Goal: Task Accomplishment & Management: Manage account settings

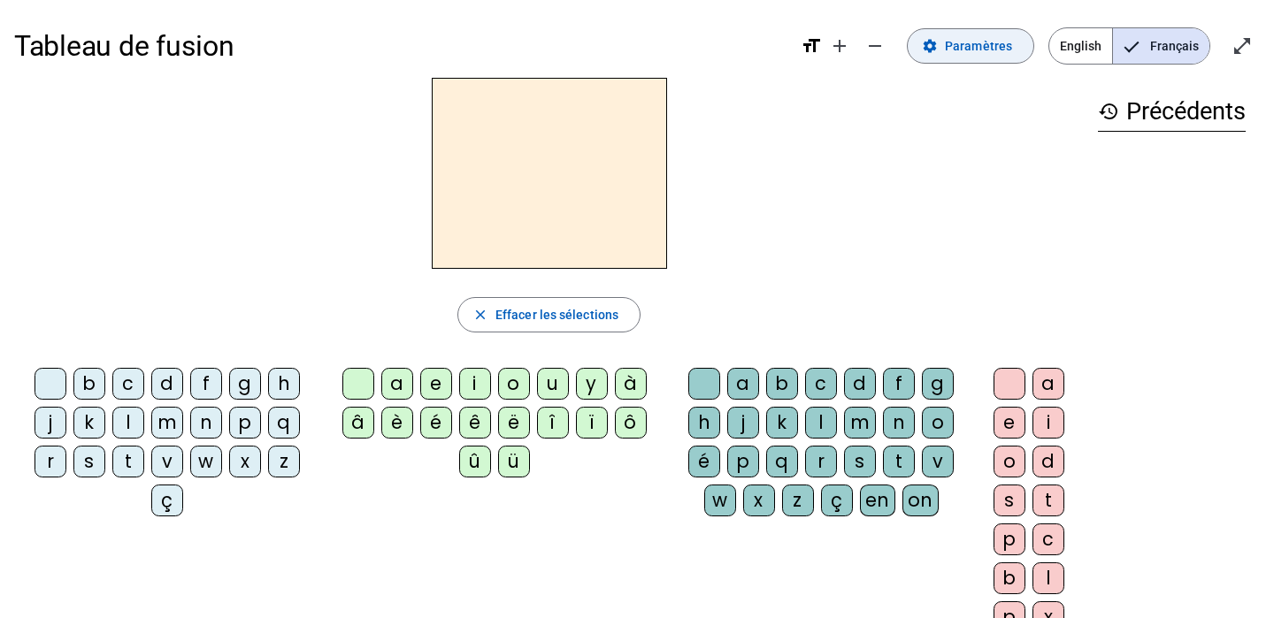
click at [983, 46] on span "Paramètres" at bounding box center [978, 45] width 67 height 21
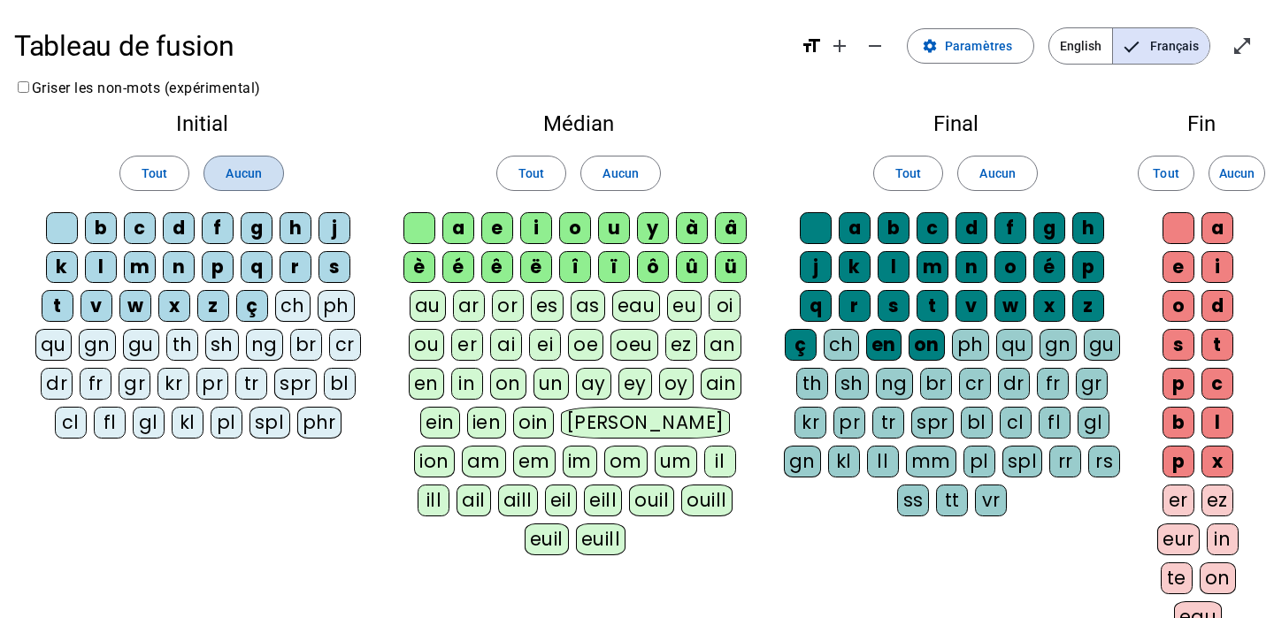
click at [243, 172] on span "Aucun" at bounding box center [243, 173] width 35 height 21
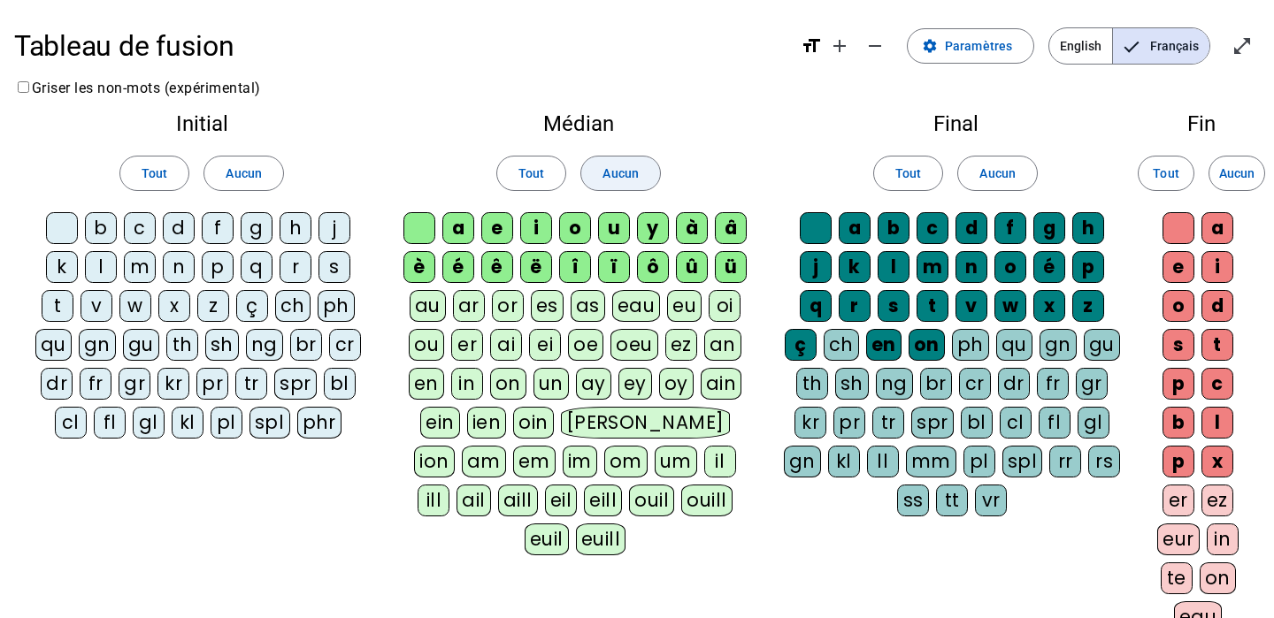
click at [625, 171] on span "Aucun" at bounding box center [620, 173] width 35 height 21
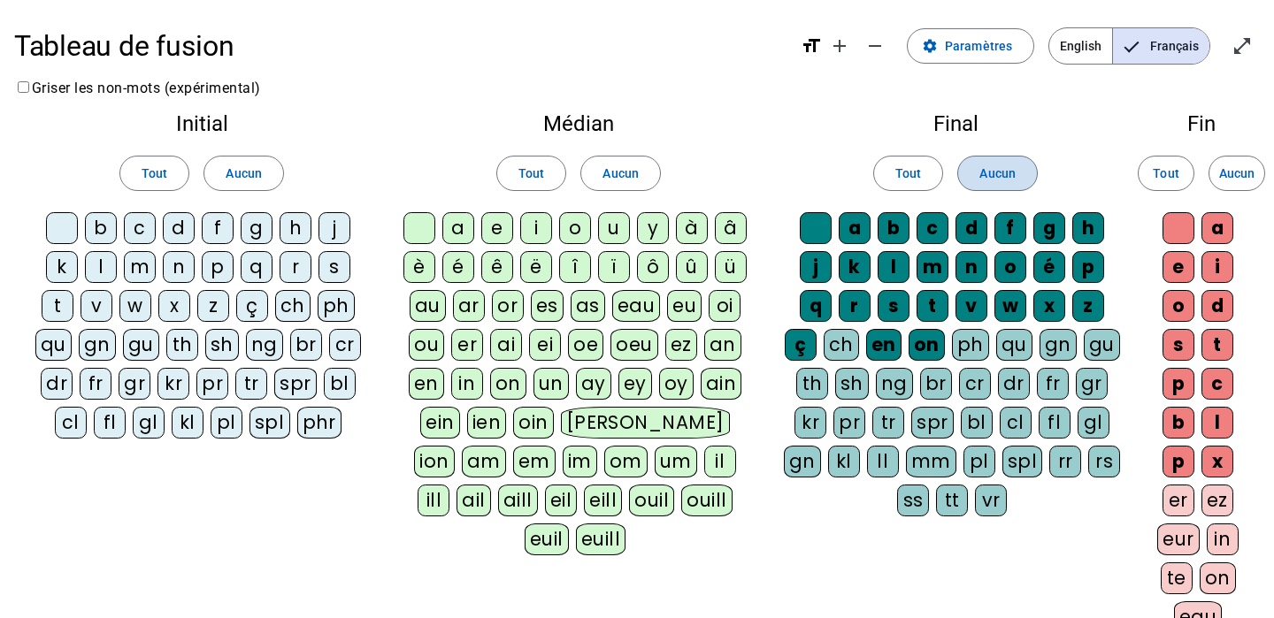
click at [997, 173] on span "Aucun" at bounding box center [996, 173] width 35 height 21
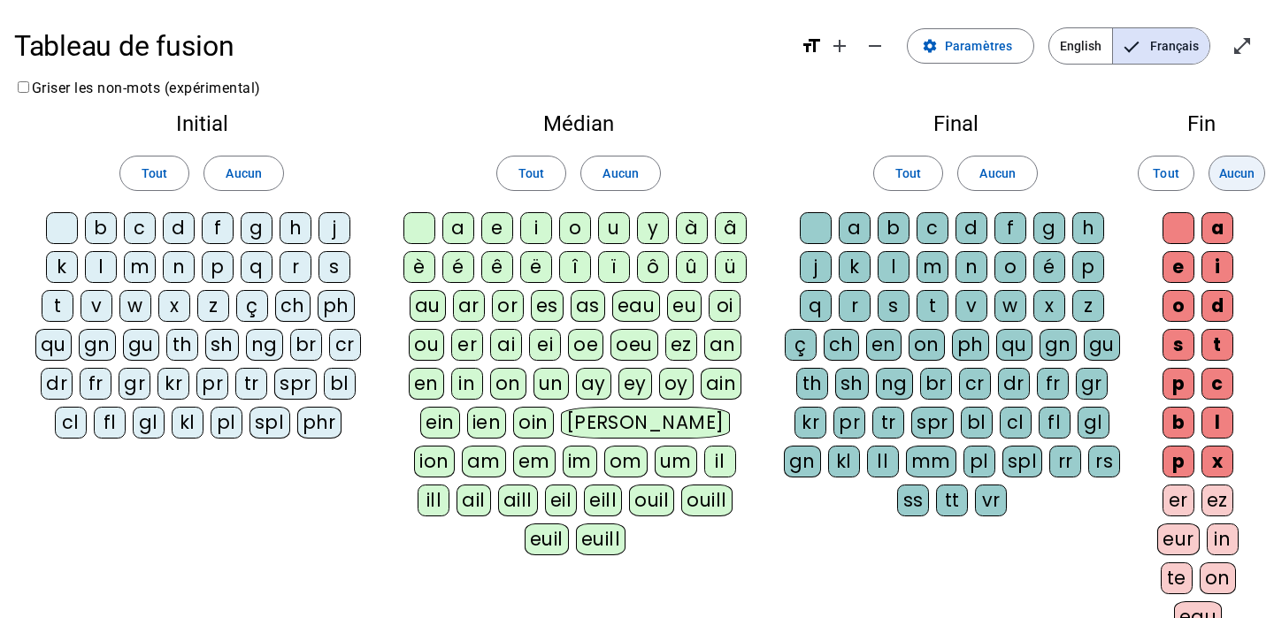
click at [1231, 177] on span "Aucun" at bounding box center [1236, 173] width 35 height 21
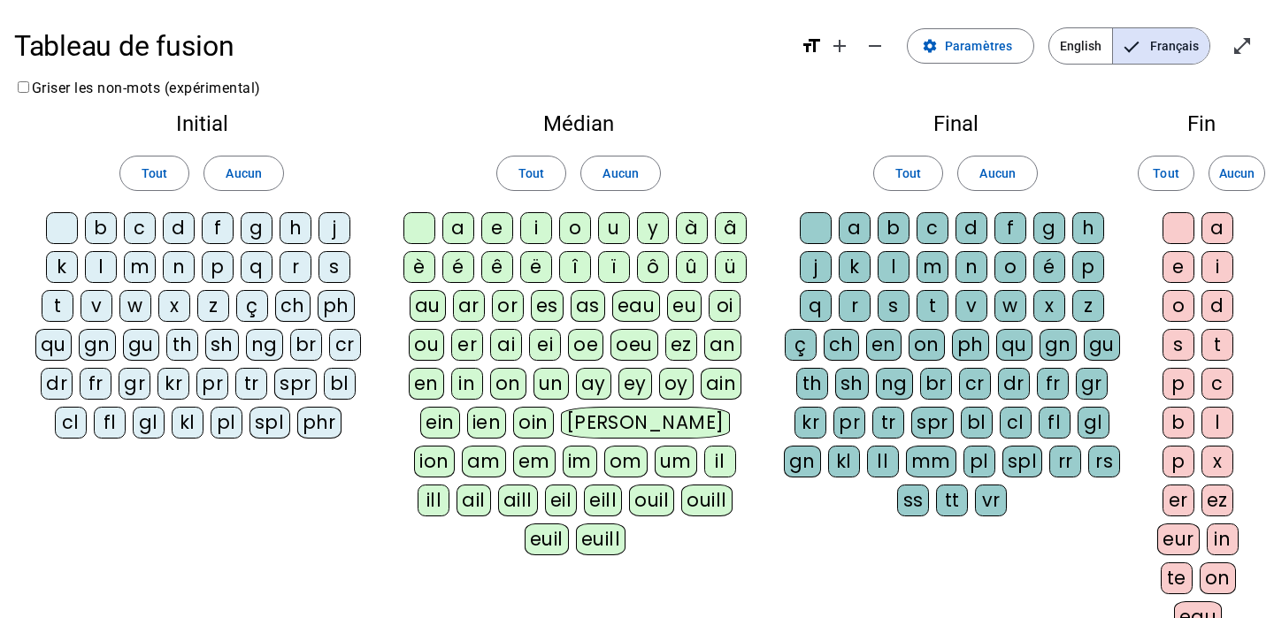
click at [58, 223] on div at bounding box center [62, 228] width 32 height 32
click at [415, 223] on div at bounding box center [419, 228] width 32 height 32
click at [815, 226] on div at bounding box center [816, 228] width 32 height 32
click at [1177, 231] on div at bounding box center [1179, 228] width 32 height 32
click at [216, 265] on div "p" at bounding box center [218, 267] width 32 height 32
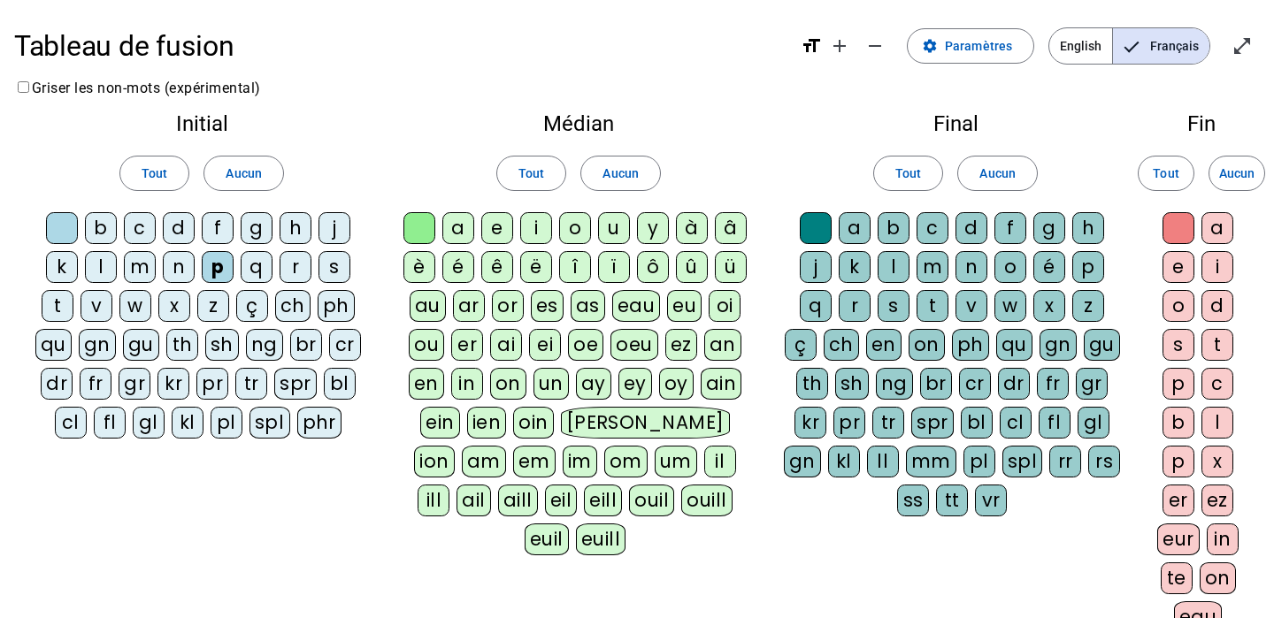
click at [459, 225] on div "a" at bounding box center [458, 228] width 32 height 32
click at [470, 306] on div "ar" at bounding box center [469, 306] width 32 height 32
click at [885, 262] on div "l" at bounding box center [894, 267] width 32 height 32
click at [1217, 499] on div "ez" at bounding box center [1217, 501] width 32 height 32
click at [511, 310] on div "or" at bounding box center [508, 306] width 32 height 32
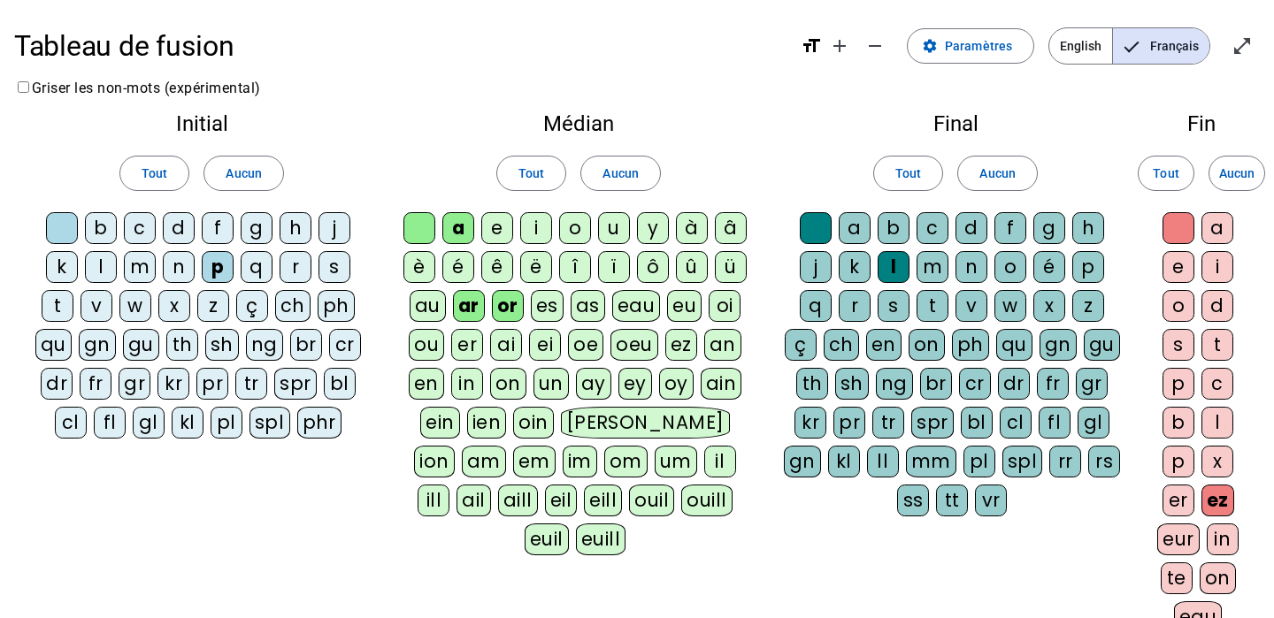
click at [334, 271] on div "s" at bounding box center [335, 267] width 32 height 32
click at [931, 303] on div "t" at bounding box center [933, 306] width 32 height 32
click at [1177, 265] on div "e" at bounding box center [1179, 267] width 32 height 32
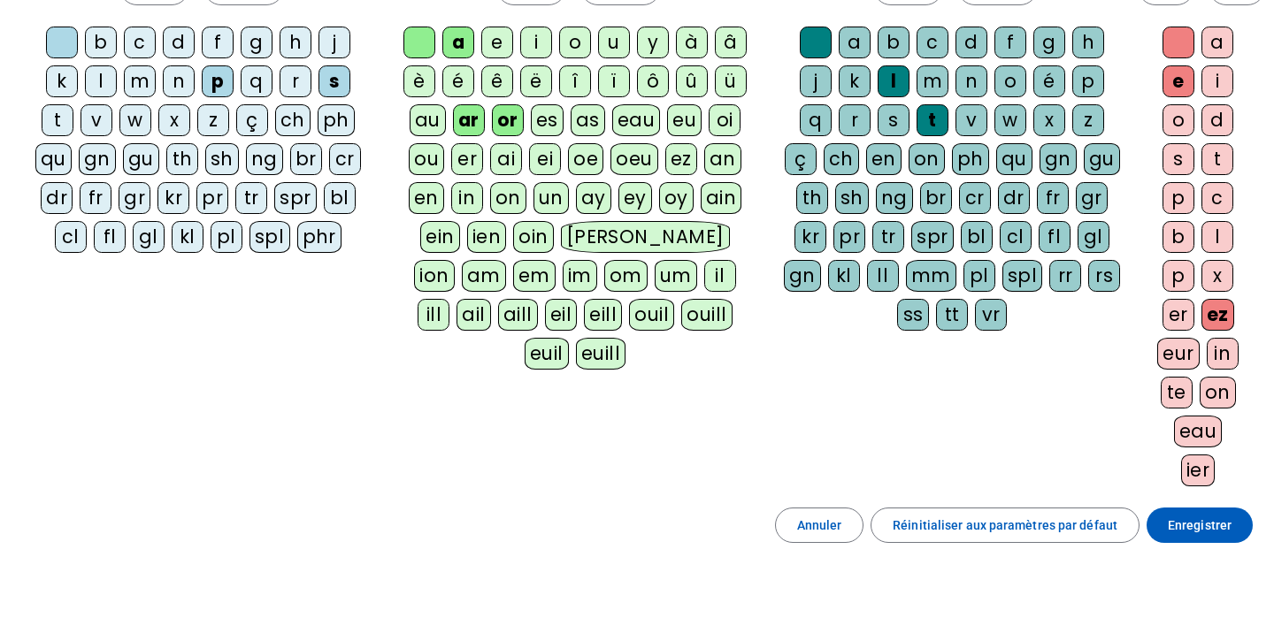
scroll to position [189, 0]
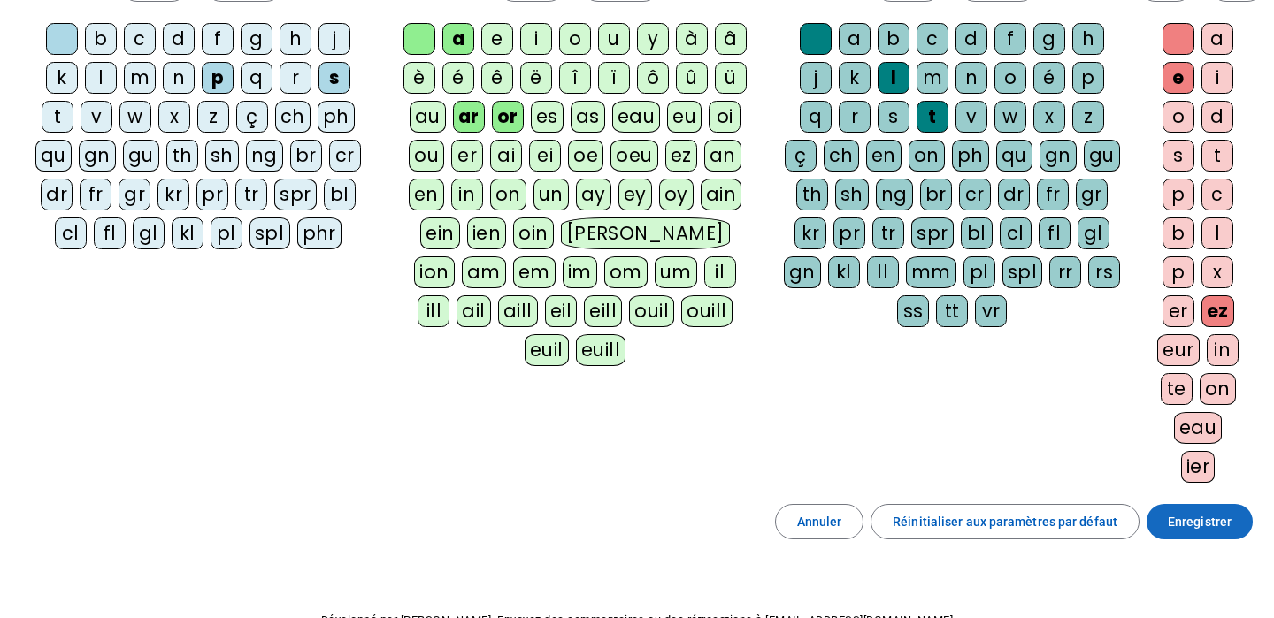
click at [1191, 521] on span "Enregistrer" at bounding box center [1200, 521] width 64 height 21
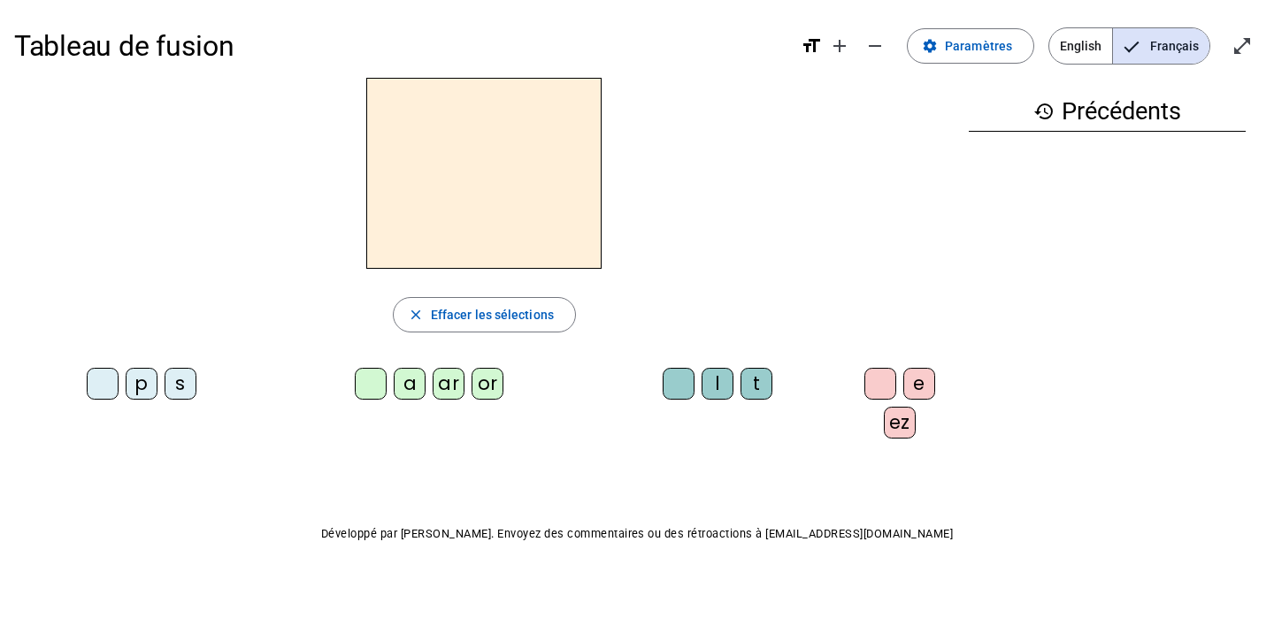
click at [142, 381] on div "p" at bounding box center [142, 384] width 32 height 32
click at [445, 381] on div "ar" at bounding box center [449, 384] width 32 height 32
click at [710, 381] on div "l" at bounding box center [718, 384] width 32 height 32
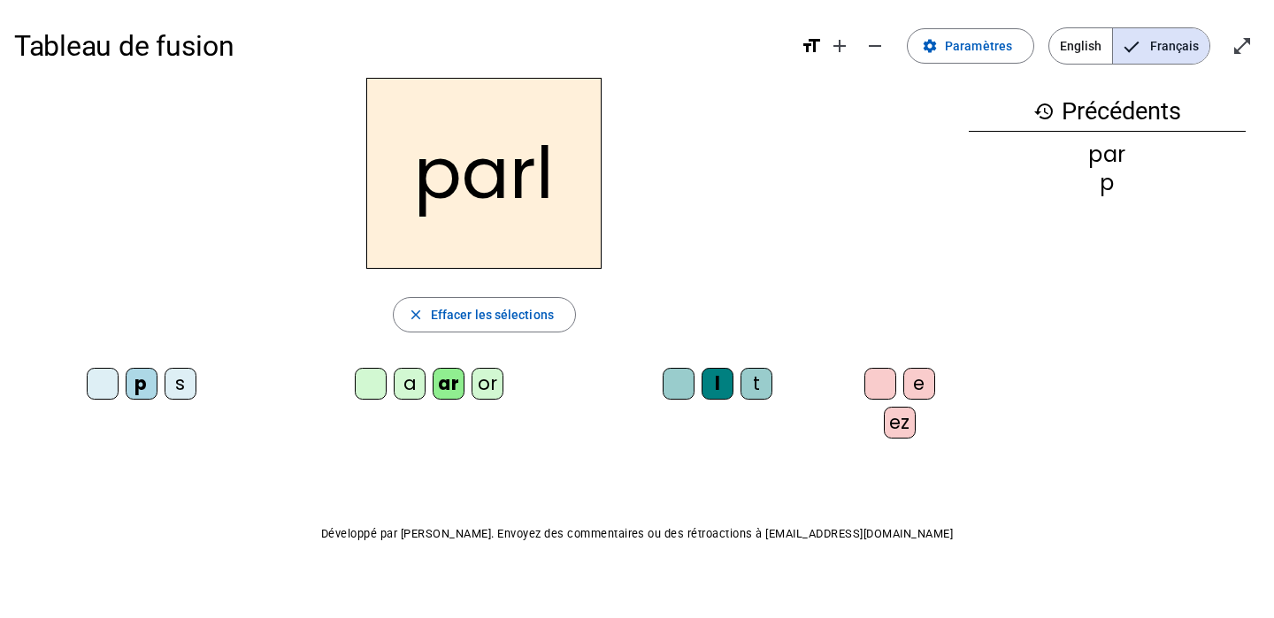
click at [890, 424] on div "ez" at bounding box center [900, 423] width 32 height 32
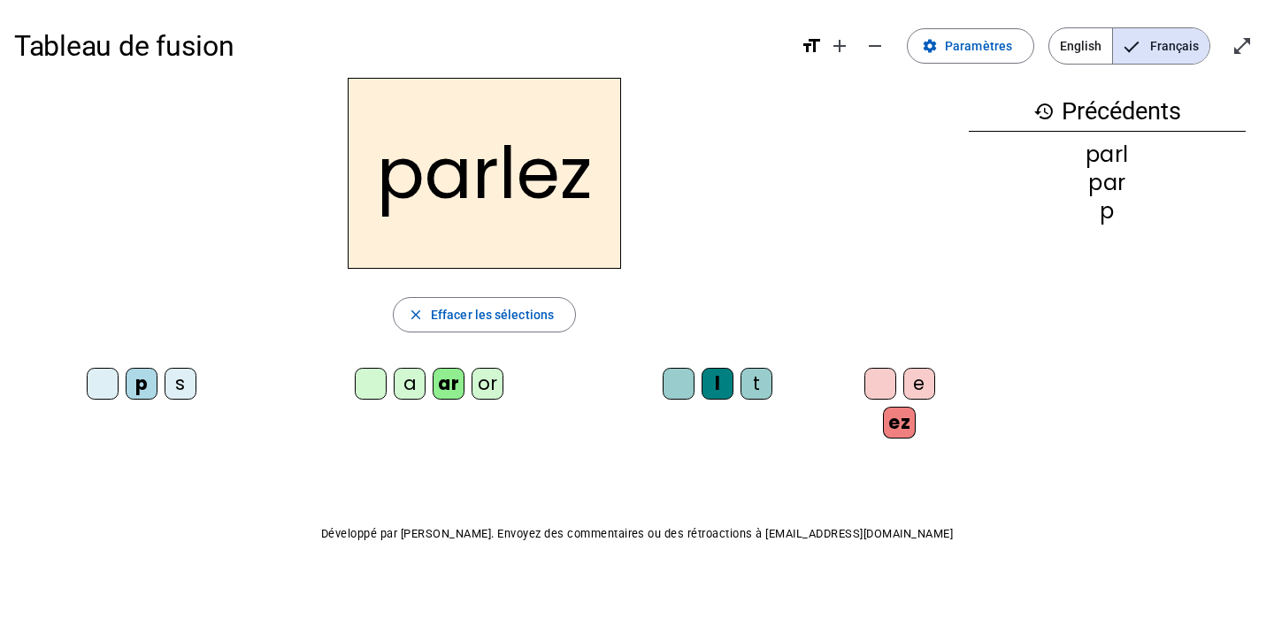
click at [714, 387] on div "l" at bounding box center [718, 384] width 32 height 32
click at [749, 387] on div "t" at bounding box center [757, 384] width 32 height 32
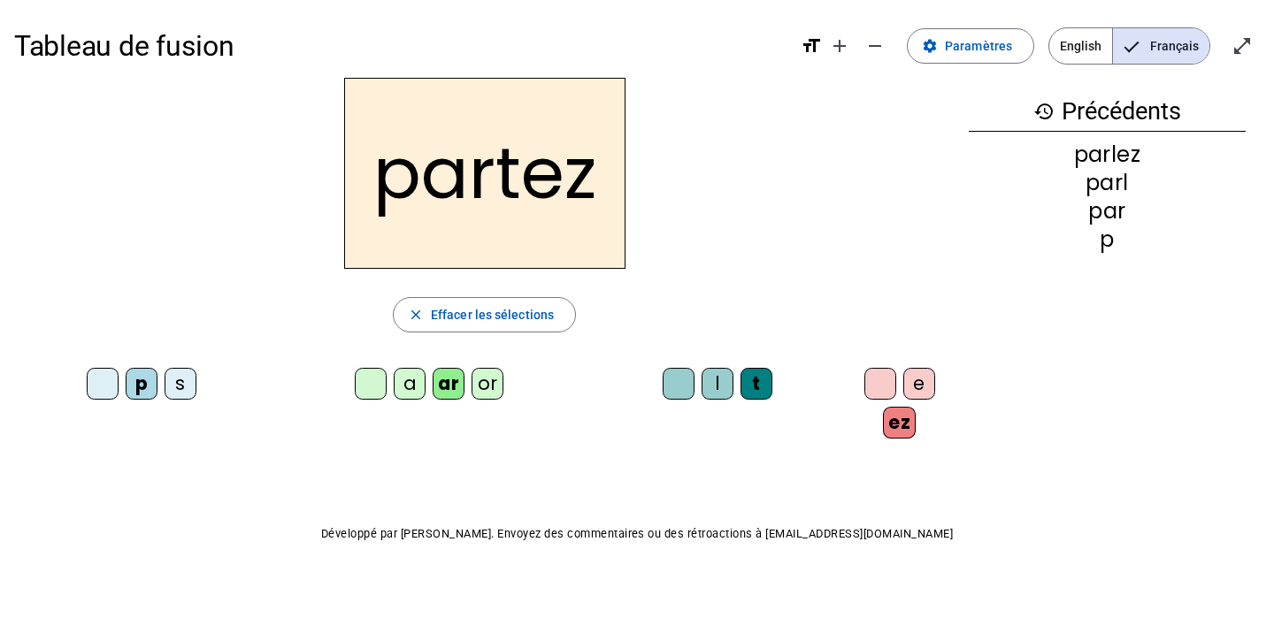
click at [487, 386] on div "or" at bounding box center [488, 384] width 32 height 32
click at [180, 384] on div "s" at bounding box center [181, 384] width 32 height 32
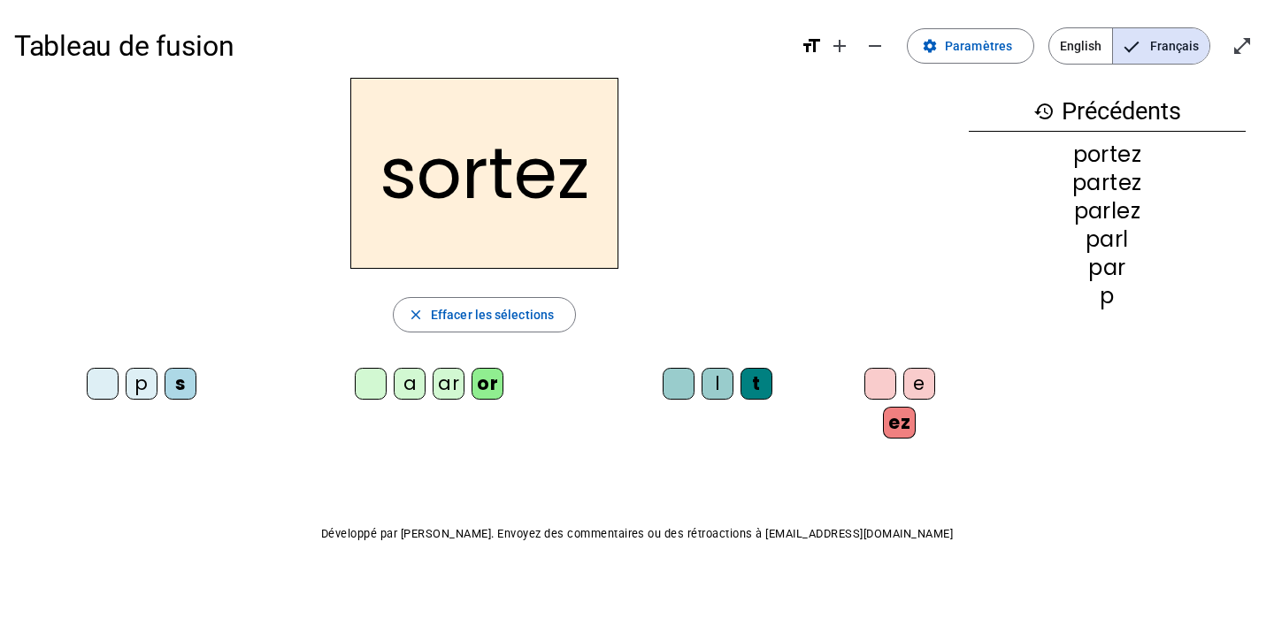
click at [142, 379] on div "p" at bounding box center [142, 384] width 32 height 32
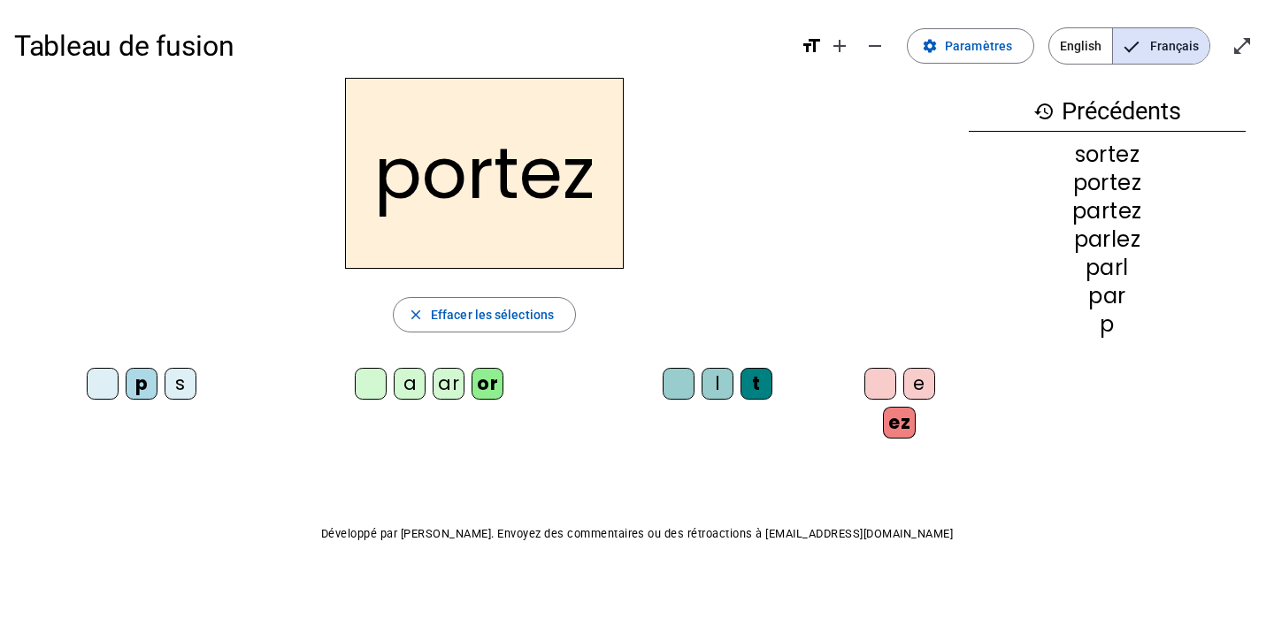
click at [909, 384] on div "e" at bounding box center [919, 384] width 32 height 32
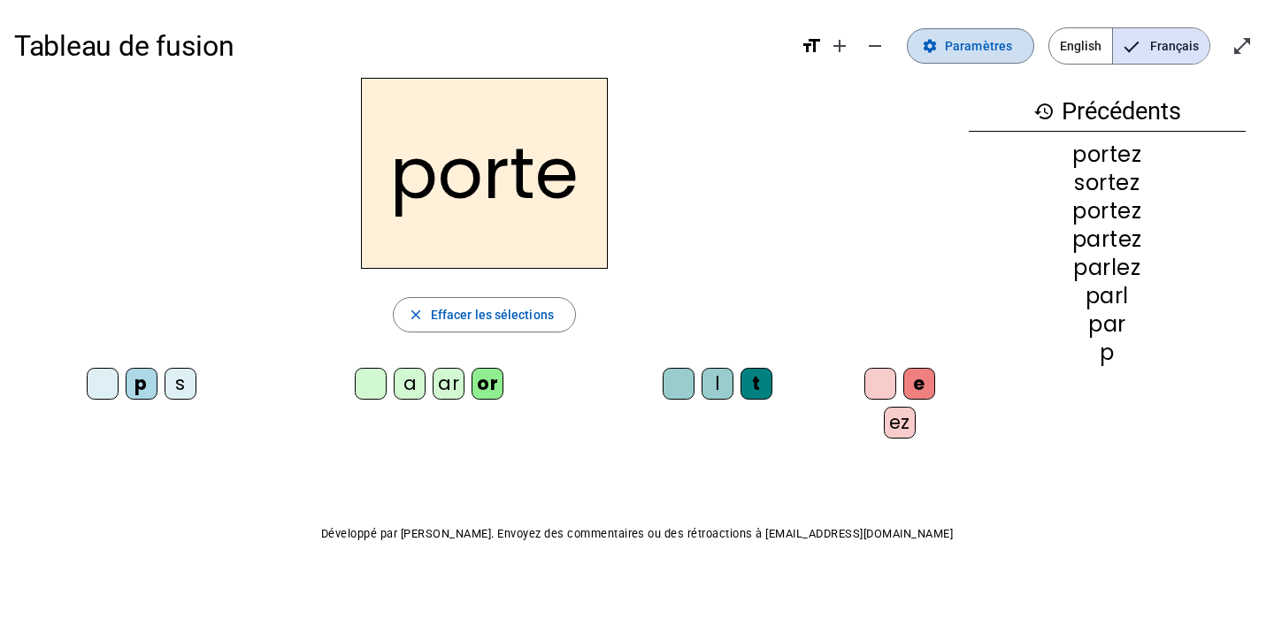
click at [979, 48] on span "Paramètres" at bounding box center [978, 45] width 67 height 21
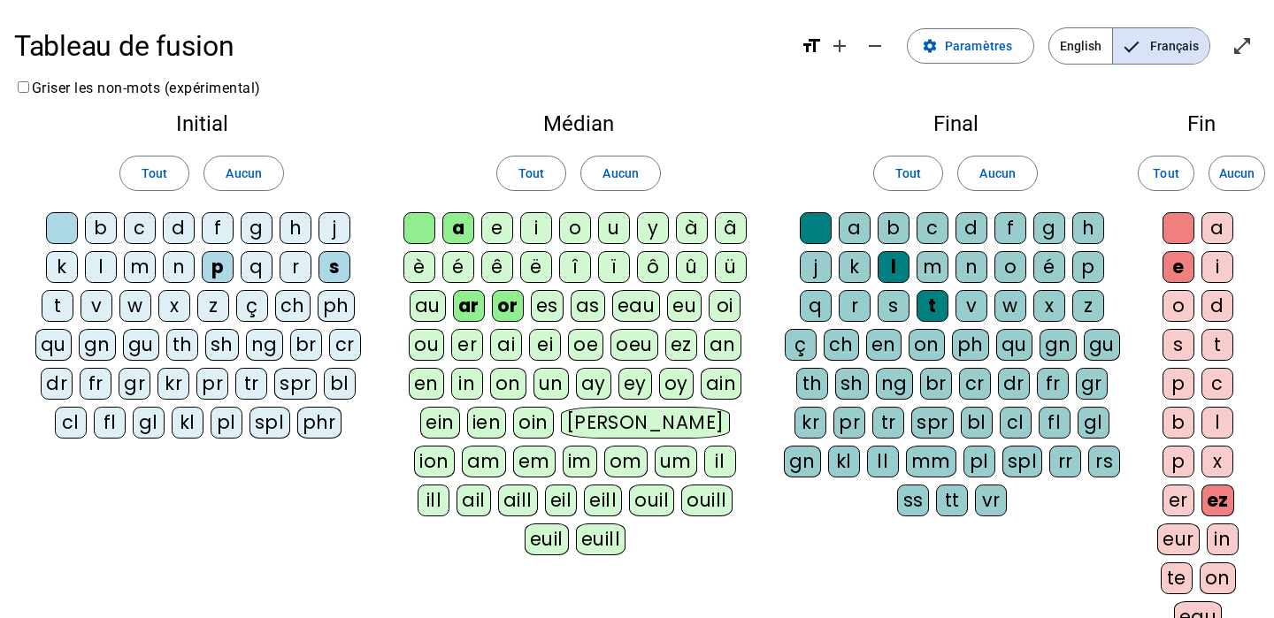
click at [139, 265] on div "m" at bounding box center [140, 267] width 32 height 32
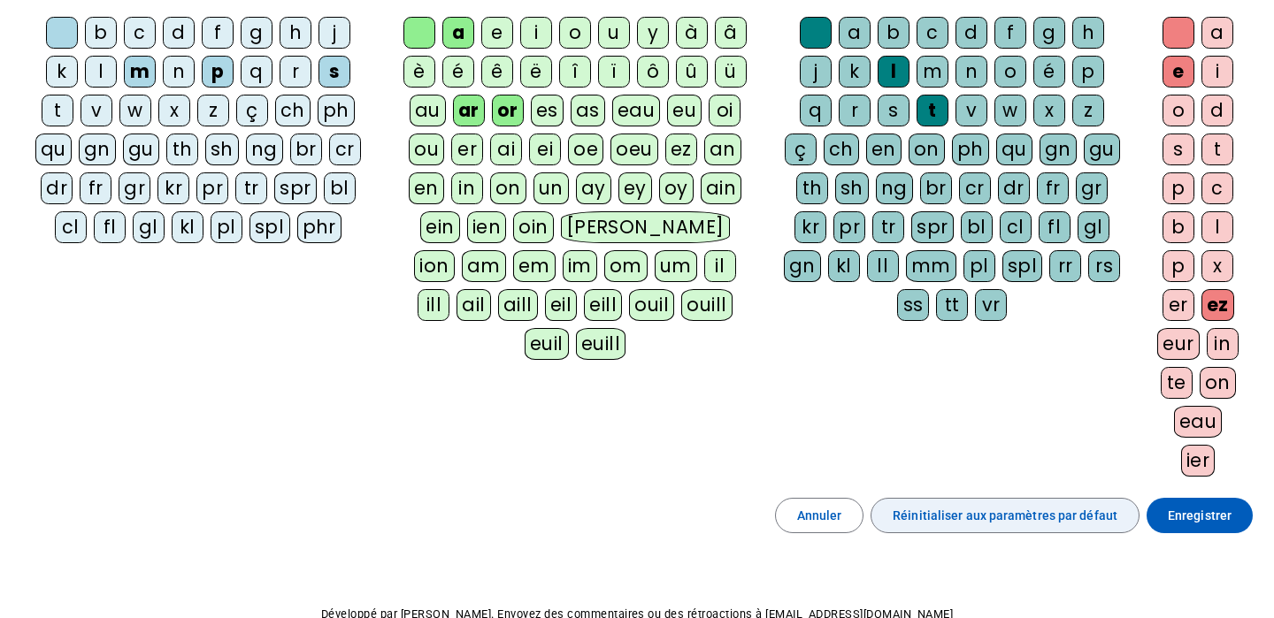
scroll to position [198, 0]
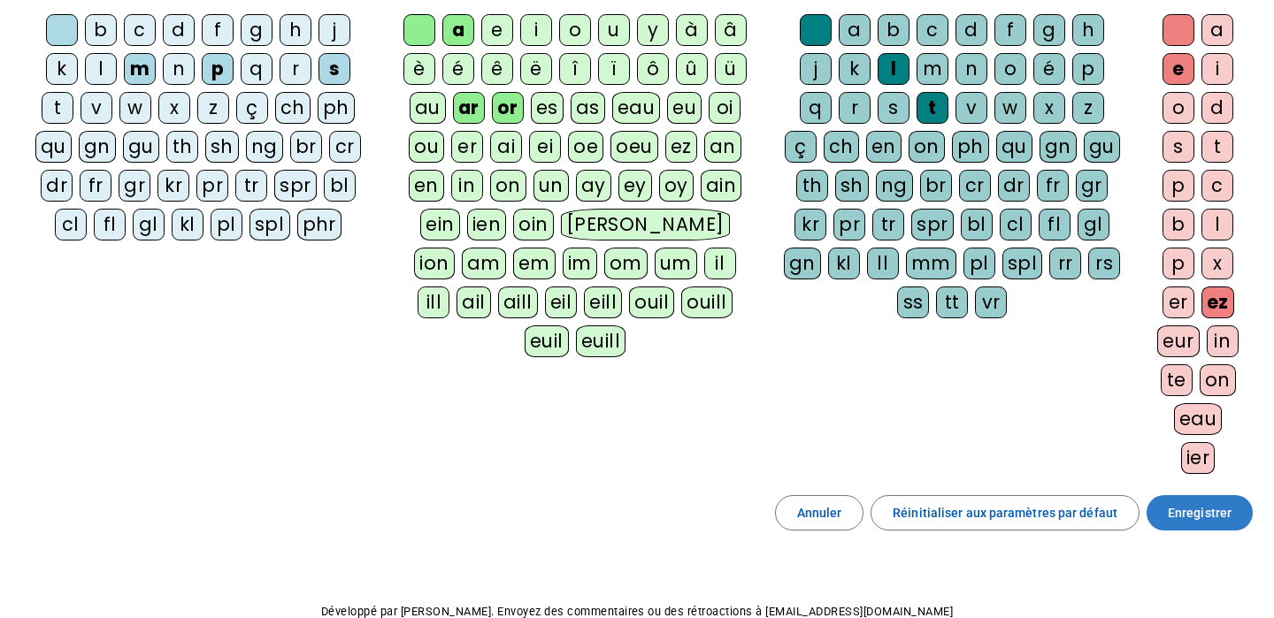
click at [1178, 514] on span "Enregistrer" at bounding box center [1200, 513] width 64 height 21
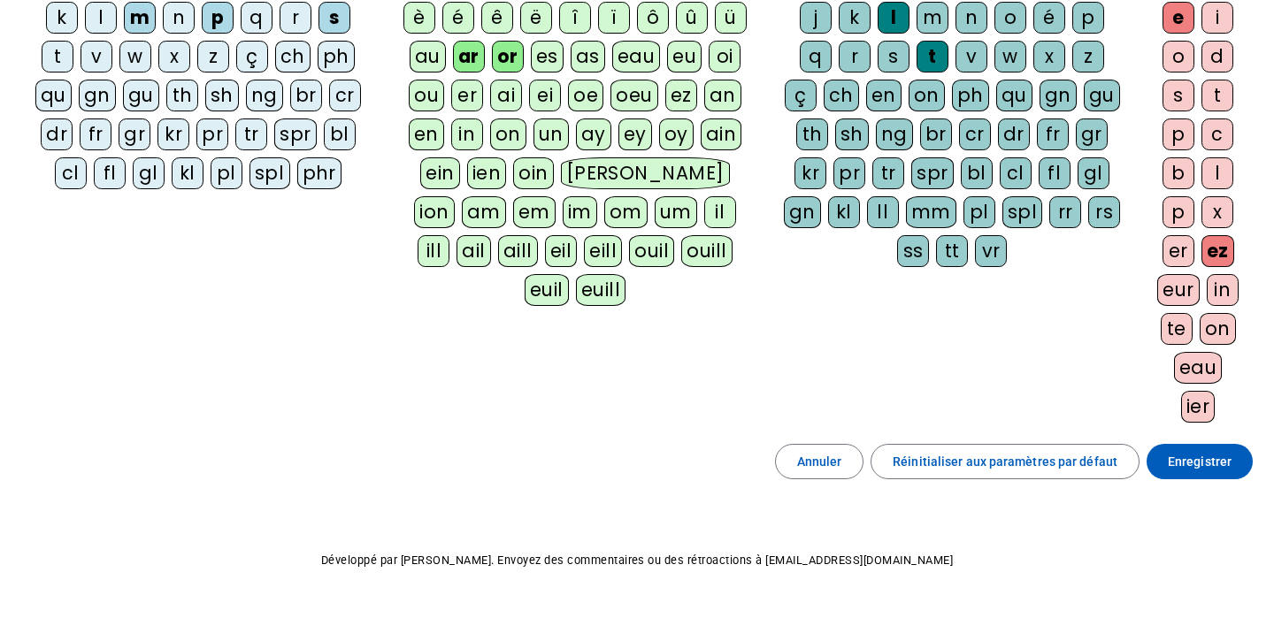
scroll to position [296, 0]
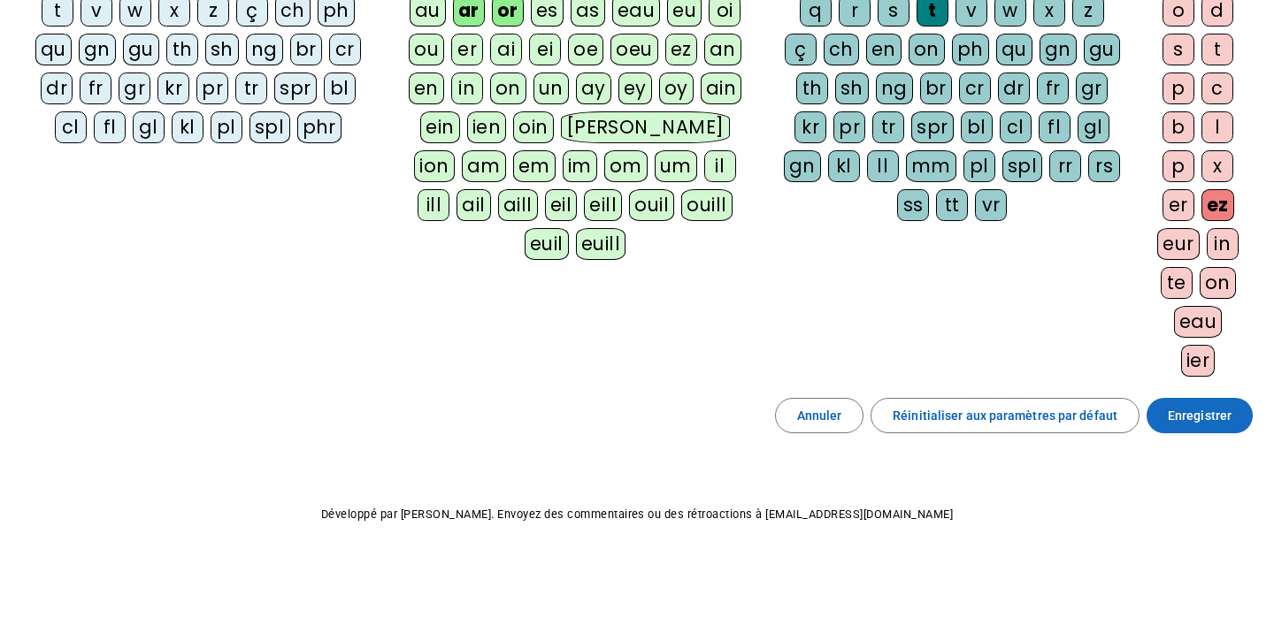
click at [1175, 431] on span at bounding box center [1200, 416] width 106 height 42
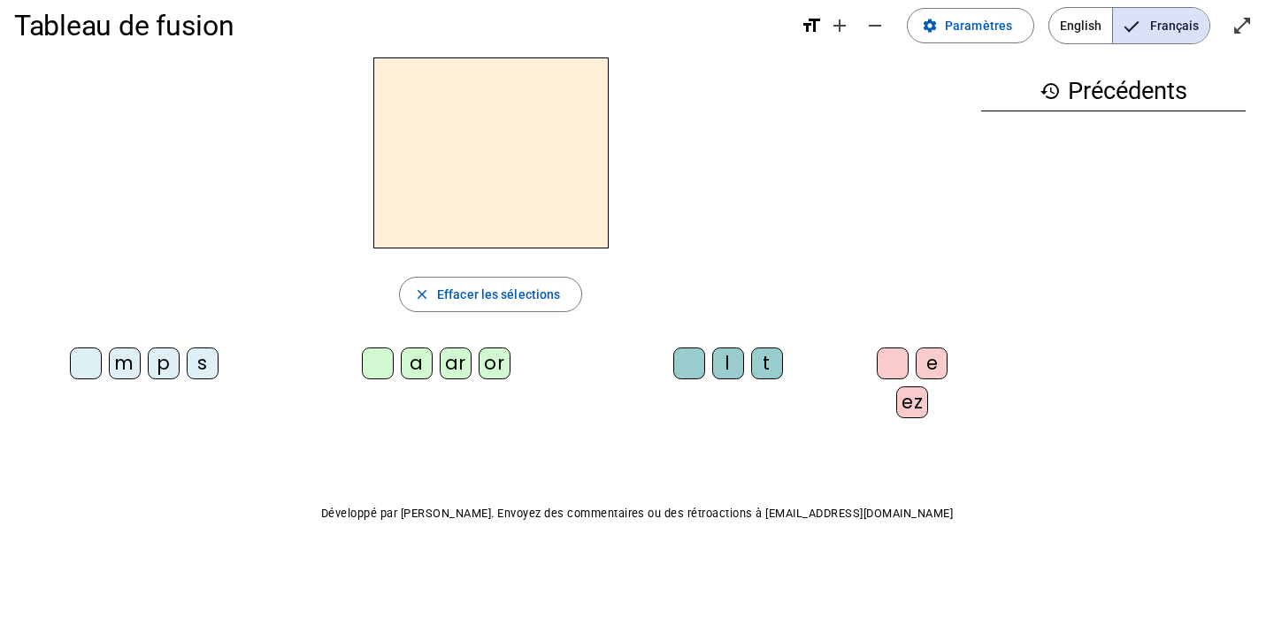
scroll to position [19, 0]
click at [162, 365] on div "p" at bounding box center [164, 365] width 32 height 32
click at [450, 356] on div "ar" at bounding box center [456, 365] width 32 height 32
click at [721, 365] on div "l" at bounding box center [728, 365] width 32 height 32
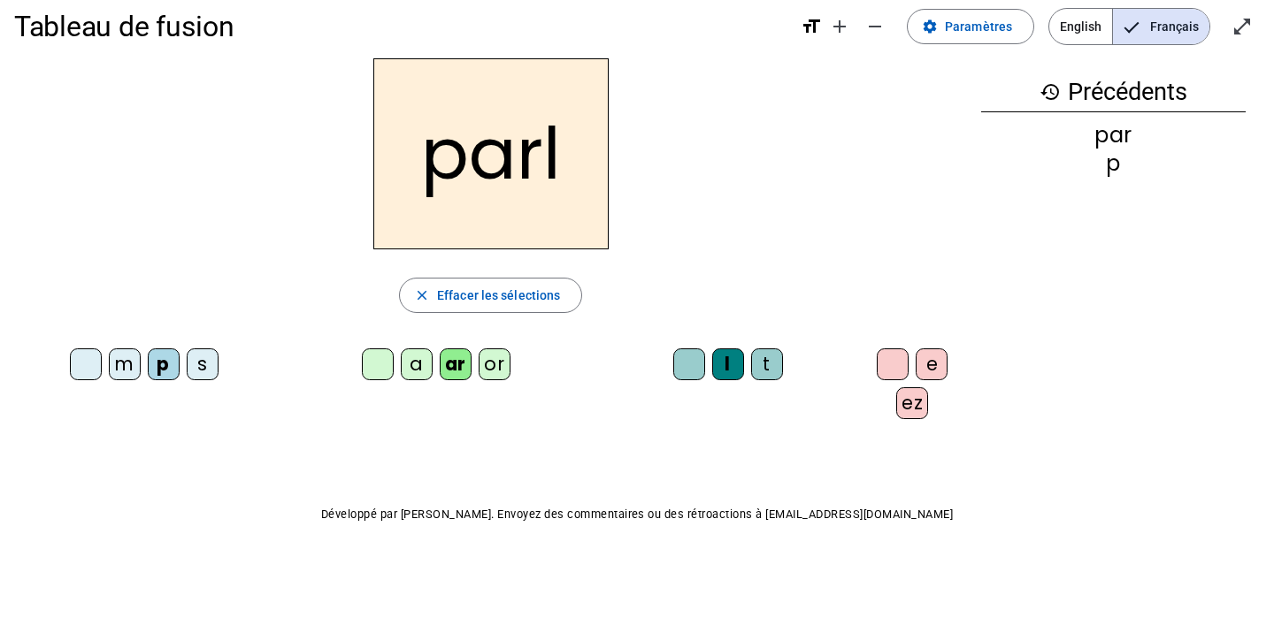
click at [901, 402] on div "ez" at bounding box center [912, 404] width 32 height 32
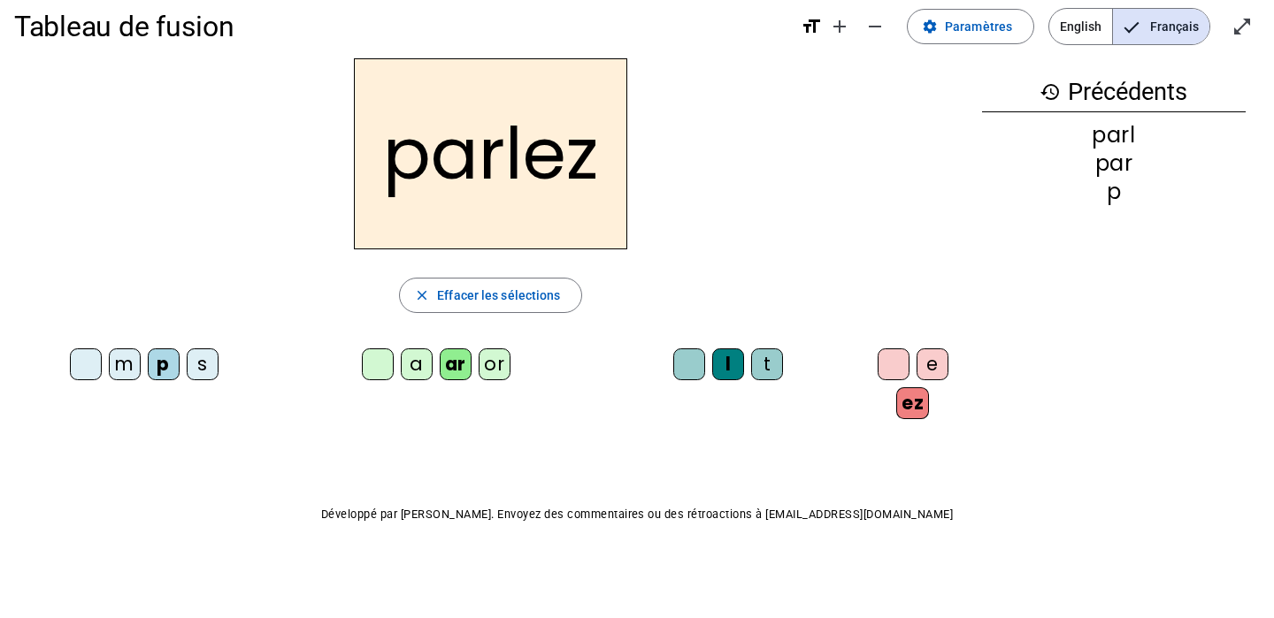
click at [765, 362] on div "t" at bounding box center [767, 365] width 32 height 32
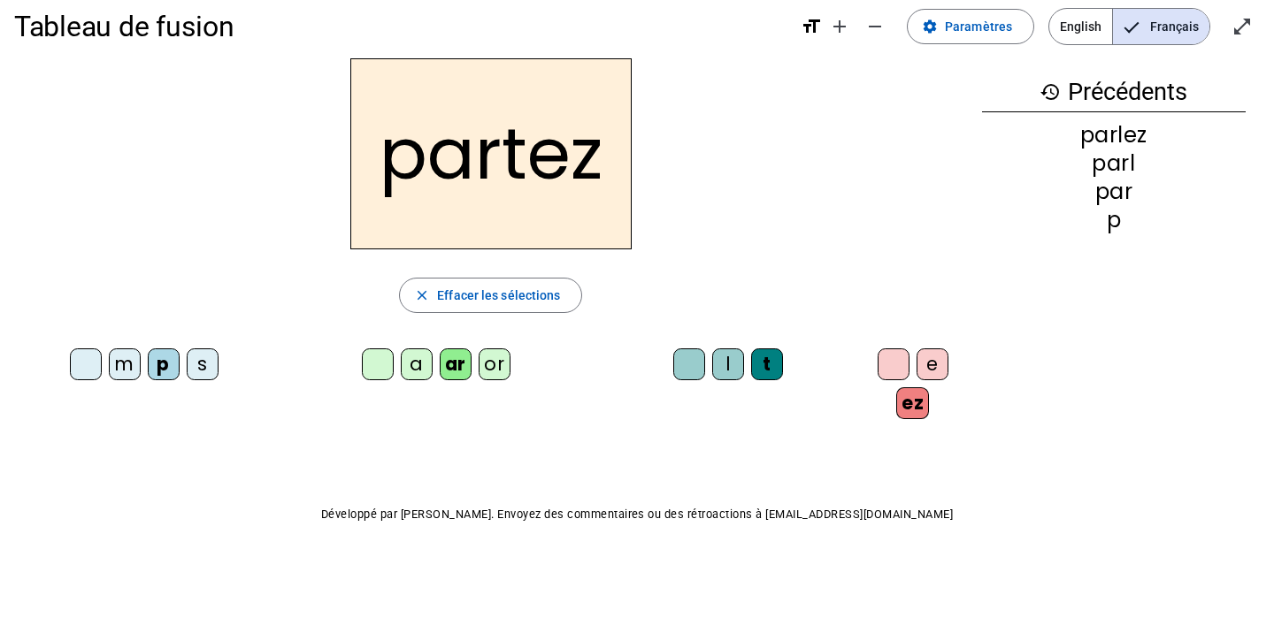
click at [480, 364] on div "or" at bounding box center [495, 365] width 32 height 32
click at [191, 367] on div "s" at bounding box center [203, 365] width 32 height 32
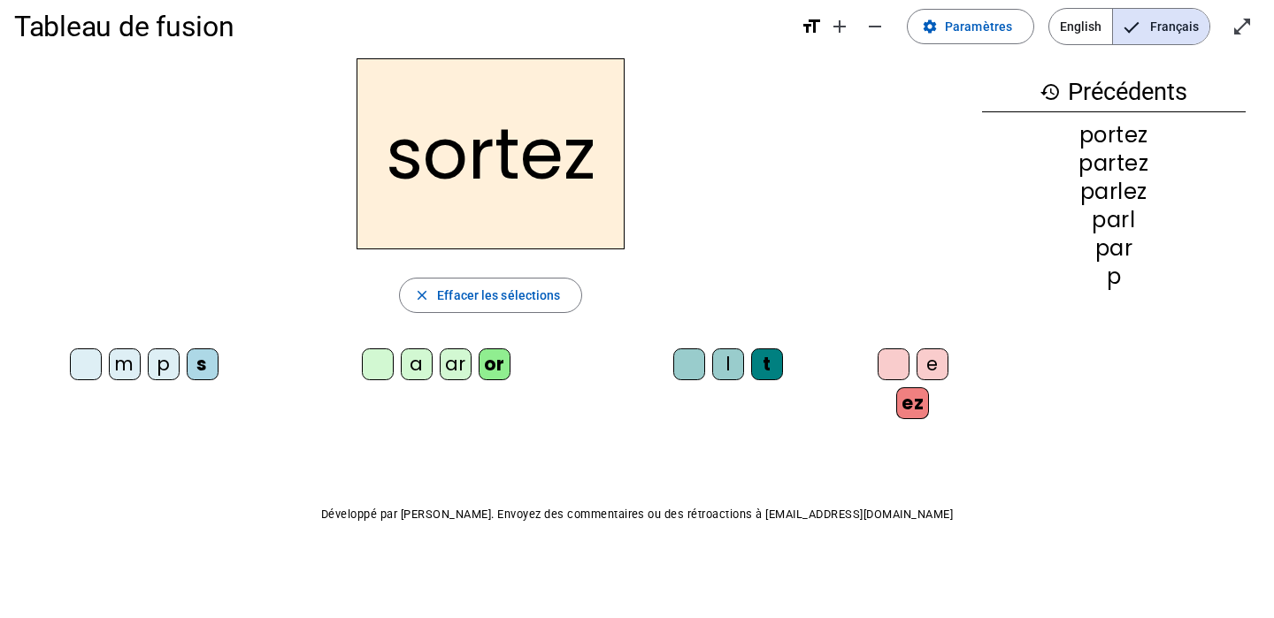
click at [925, 360] on div "e" at bounding box center [933, 365] width 32 height 32
